Goal: Task Accomplishment & Management: Manage account settings

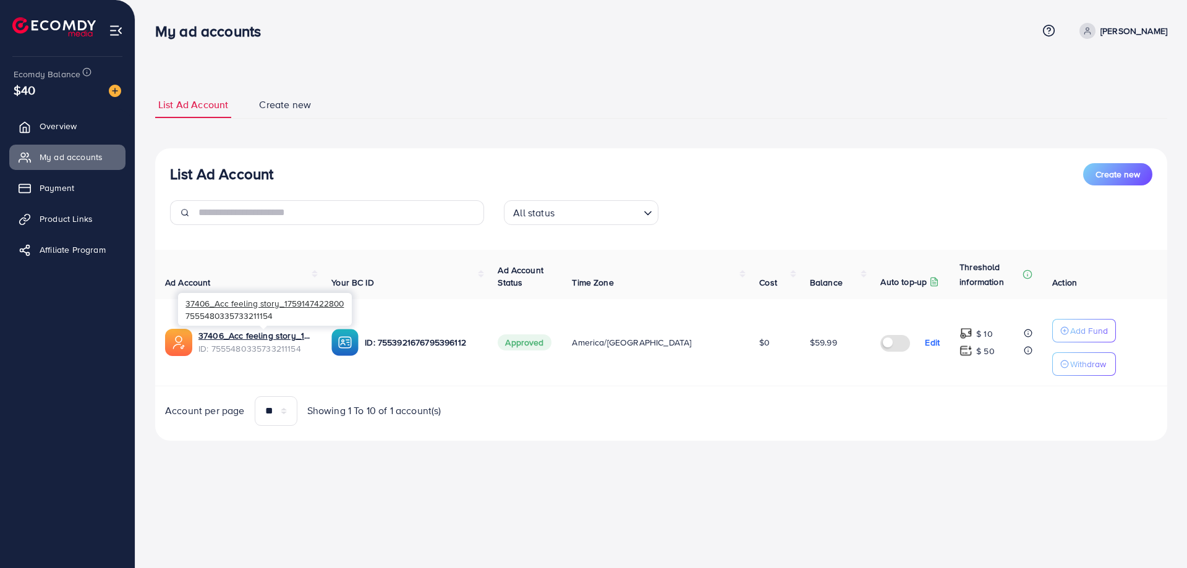
click at [205, 313] on div "37406_Acc feeling story_1759147422800 7555480335733211154" at bounding box center [265, 309] width 174 height 33
copy div "7555480335733211154"
click at [215, 300] on span "37406_Acc feeling story_1759147422800" at bounding box center [264, 303] width 158 height 12
click at [215, 301] on span "37406_Acc feeling story_1759147422800" at bounding box center [264, 303] width 158 height 12
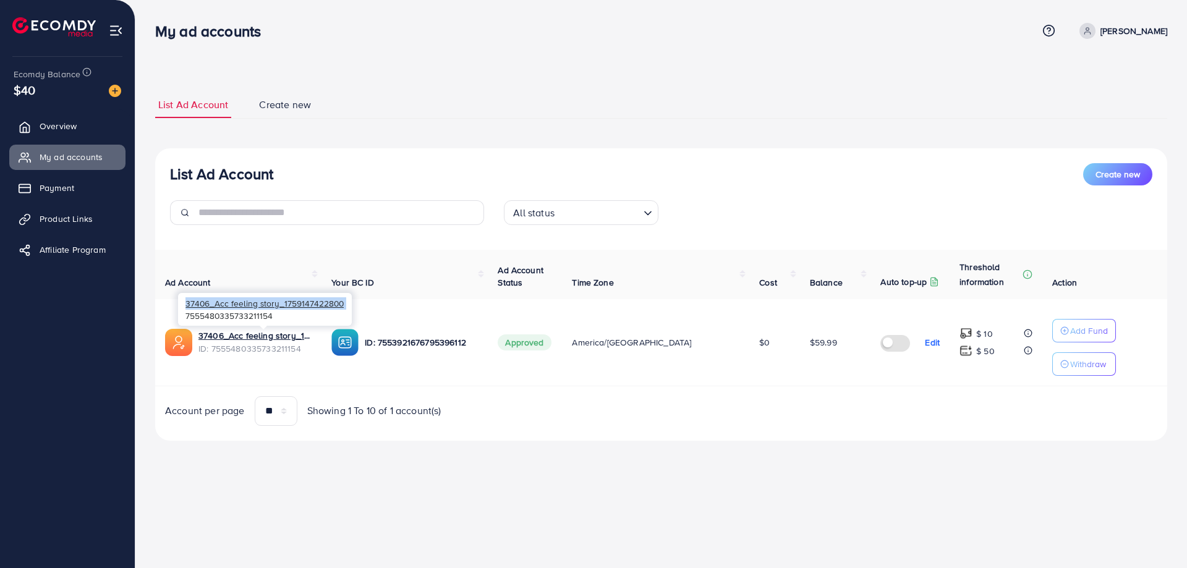
click at [215, 301] on span "37406_Acc feeling story_1759147422800" at bounding box center [264, 303] width 158 height 12
copy span "37406_Acc feeling story_1759147422800"
click at [232, 348] on span "ID: 7555480335733211154" at bounding box center [254, 349] width 113 height 12
copy span "7555480335733211154"
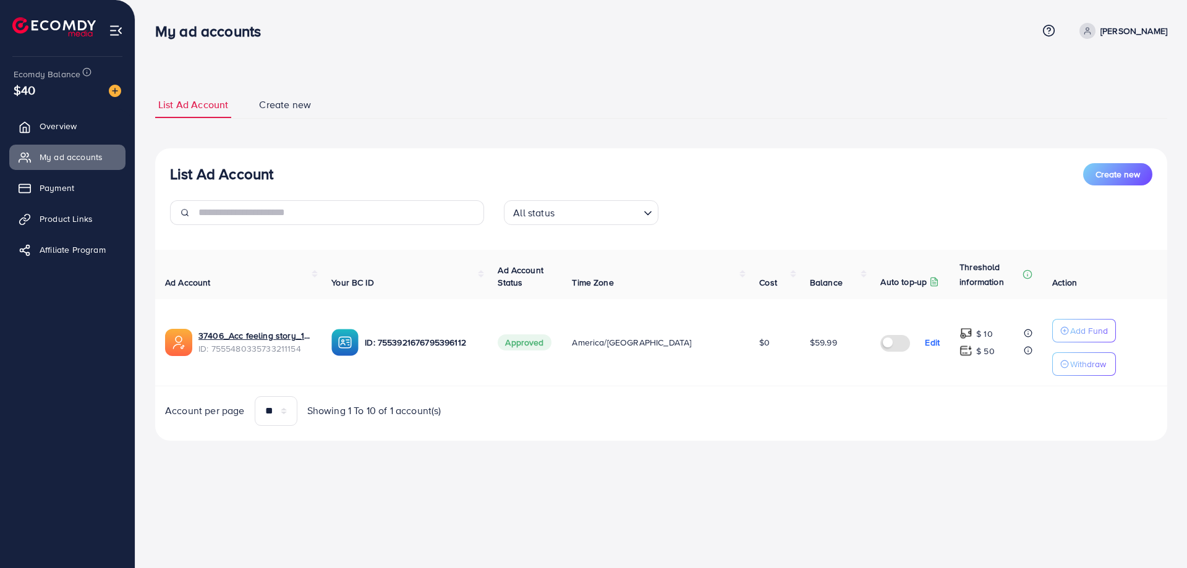
click at [719, 367] on td "America/[GEOGRAPHIC_DATA]" at bounding box center [655, 342] width 187 height 87
click at [719, 136] on div "List Ad Account Create new List Ad Account Create new All status Loading... Ad …" at bounding box center [661, 265] width 1012 height 349
click at [506, 142] on div "List Ad Account Create new List Ad Account Create new All status Loading... Ad …" at bounding box center [661, 265] width 1012 height 349
